Goal: Information Seeking & Learning: Learn about a topic

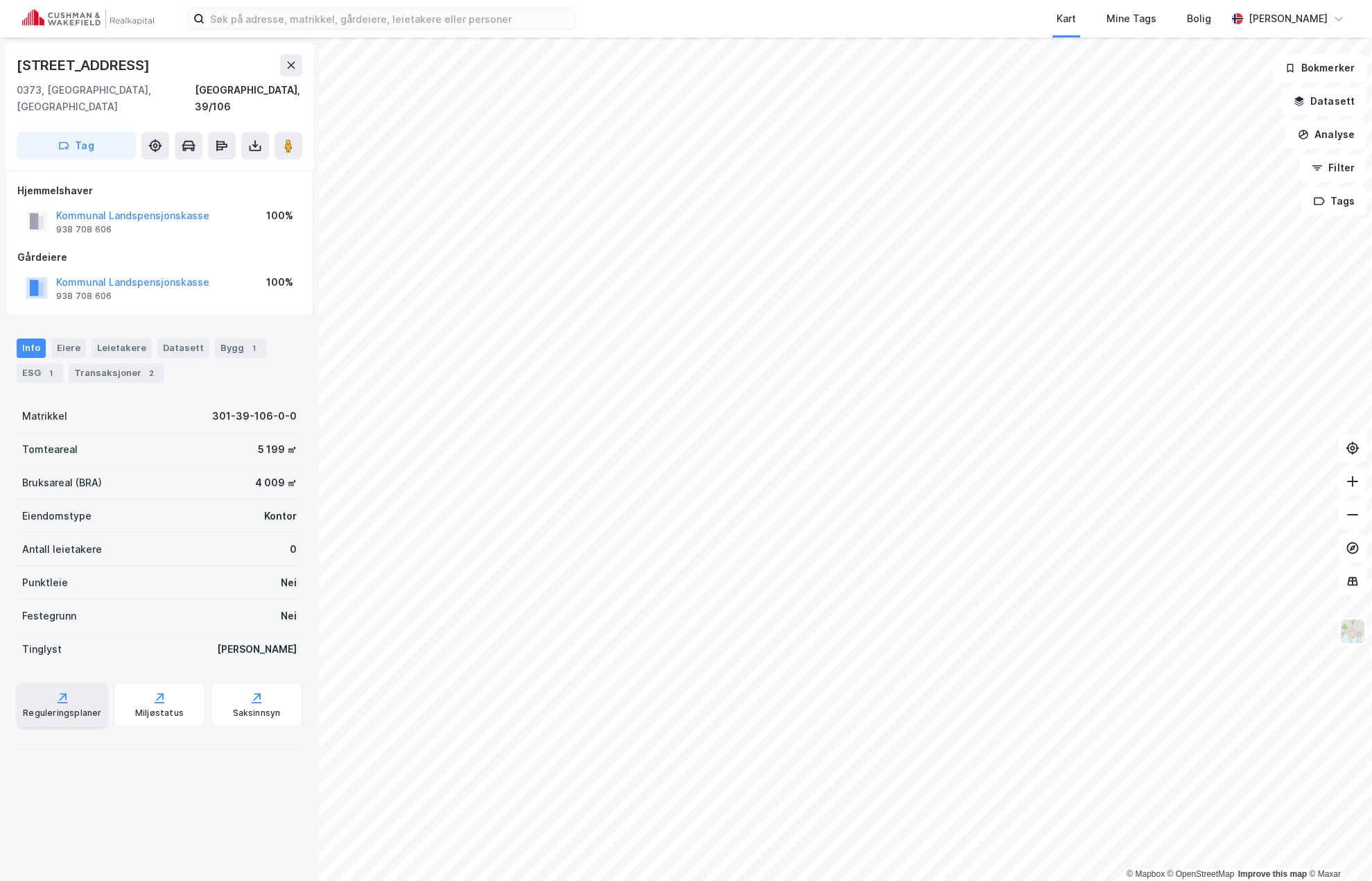
click at [74, 686] on div "Reguleringsplaner" at bounding box center [62, 704] width 92 height 44
click at [252, 707] on div "Saksinnsyn" at bounding box center [257, 713] width 48 height 11
